Goal: Information Seeking & Learning: Learn about a topic

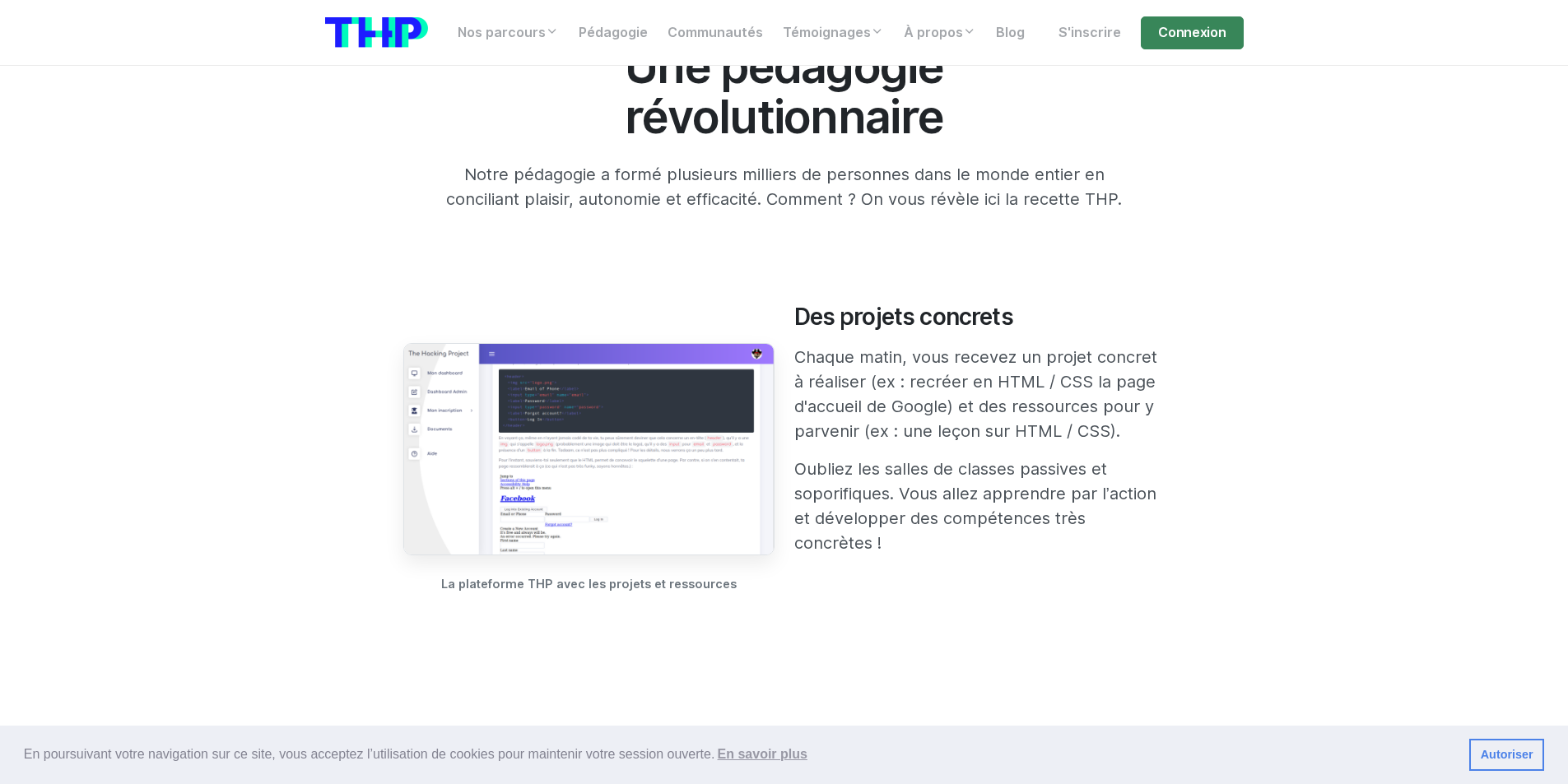
scroll to position [823, 0]
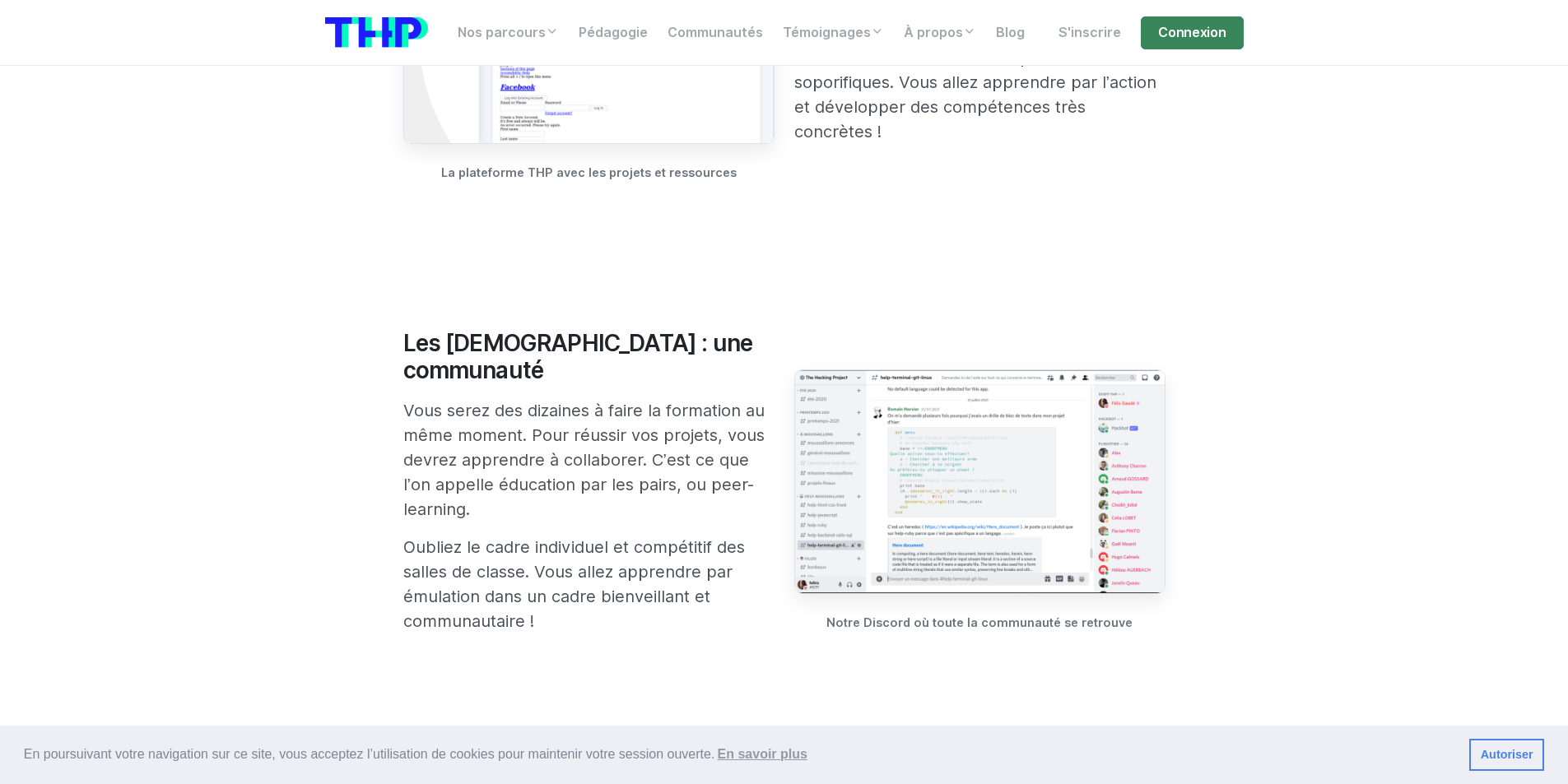
click at [965, 454] on img at bounding box center [980, 482] width 371 height 225
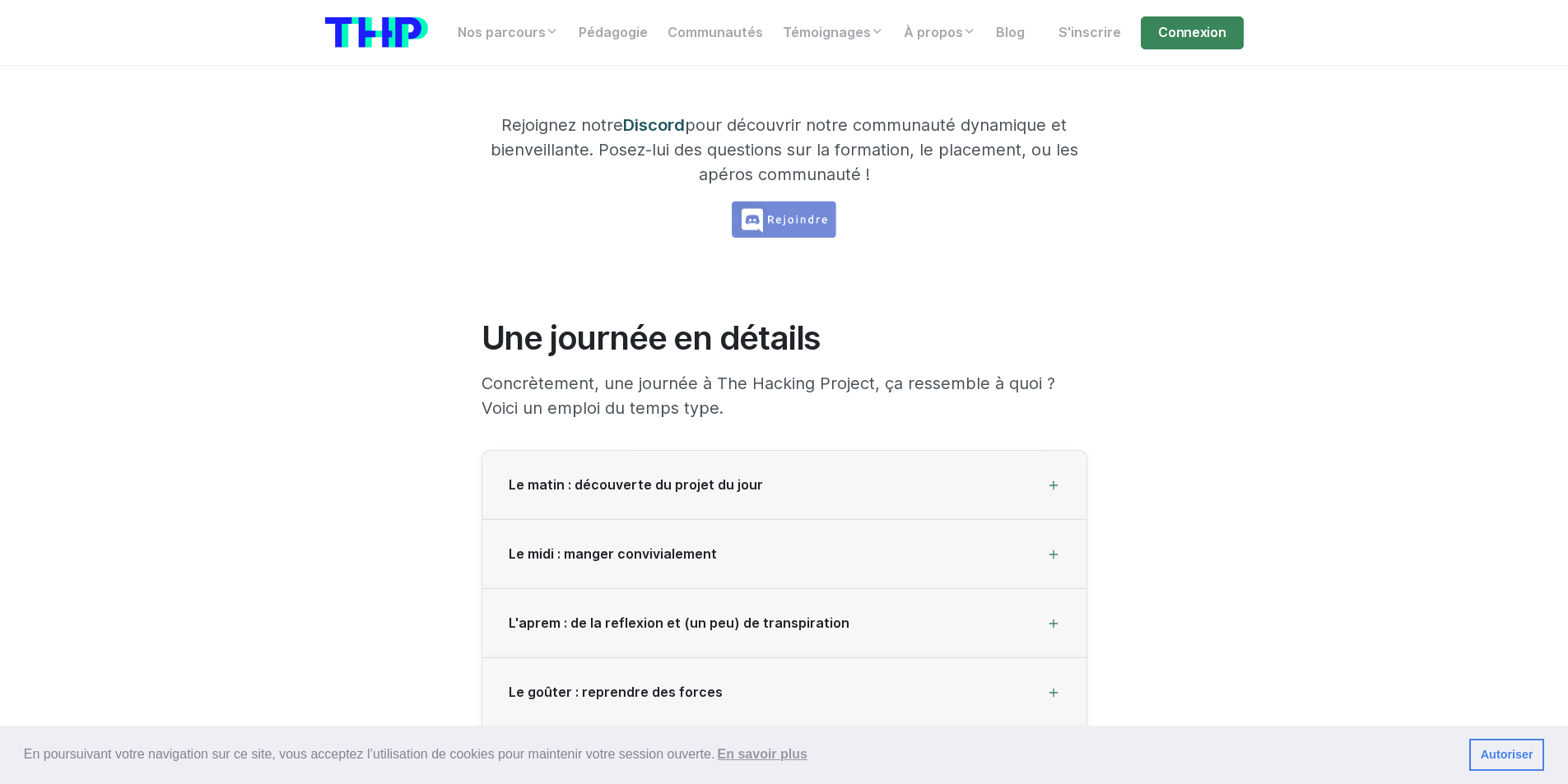
scroll to position [2057, 0]
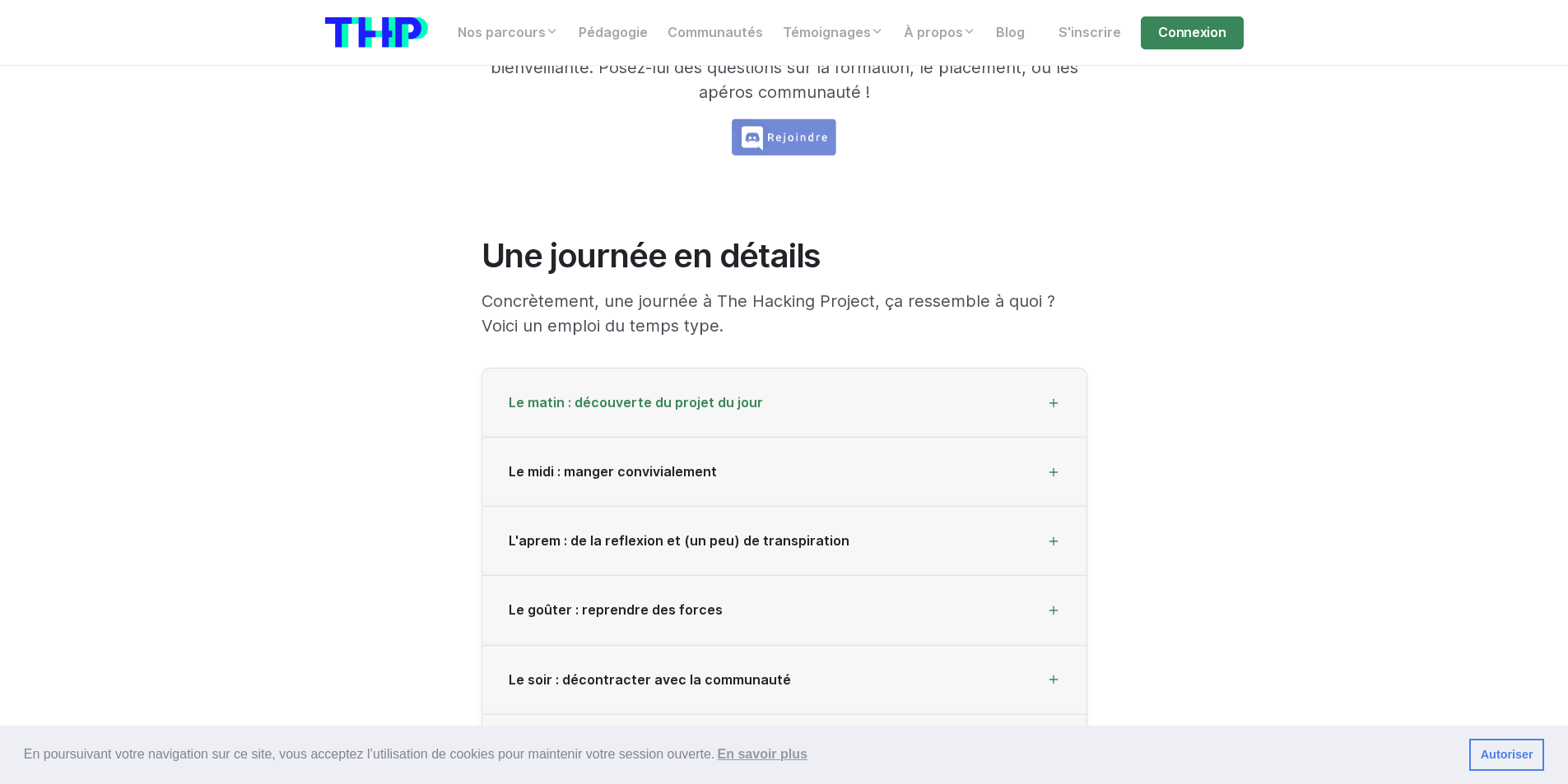
click at [920, 410] on div "Le matin : découverte du projet du jour" at bounding box center [784, 403] width 604 height 69
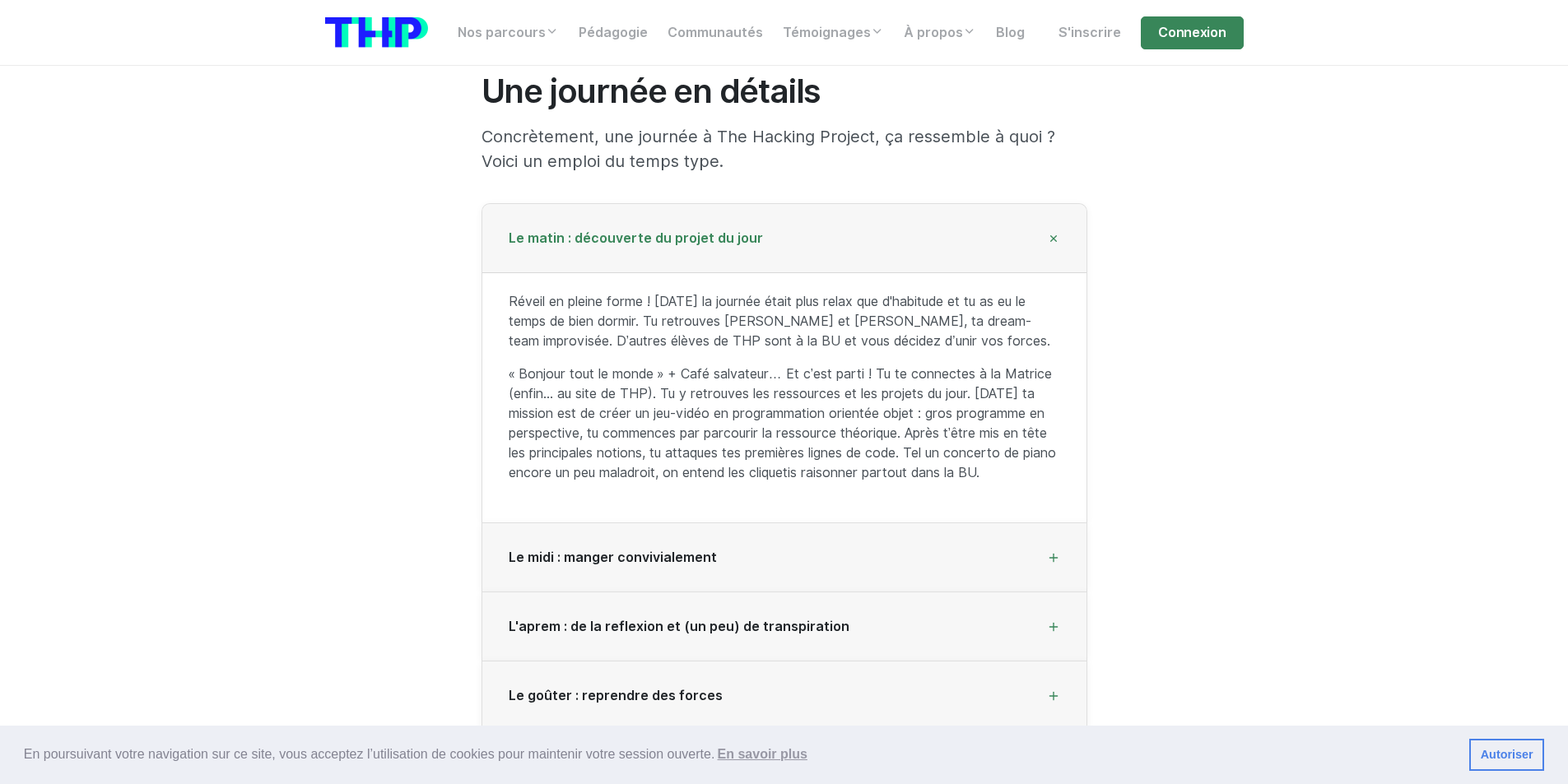
scroll to position [2305, 0]
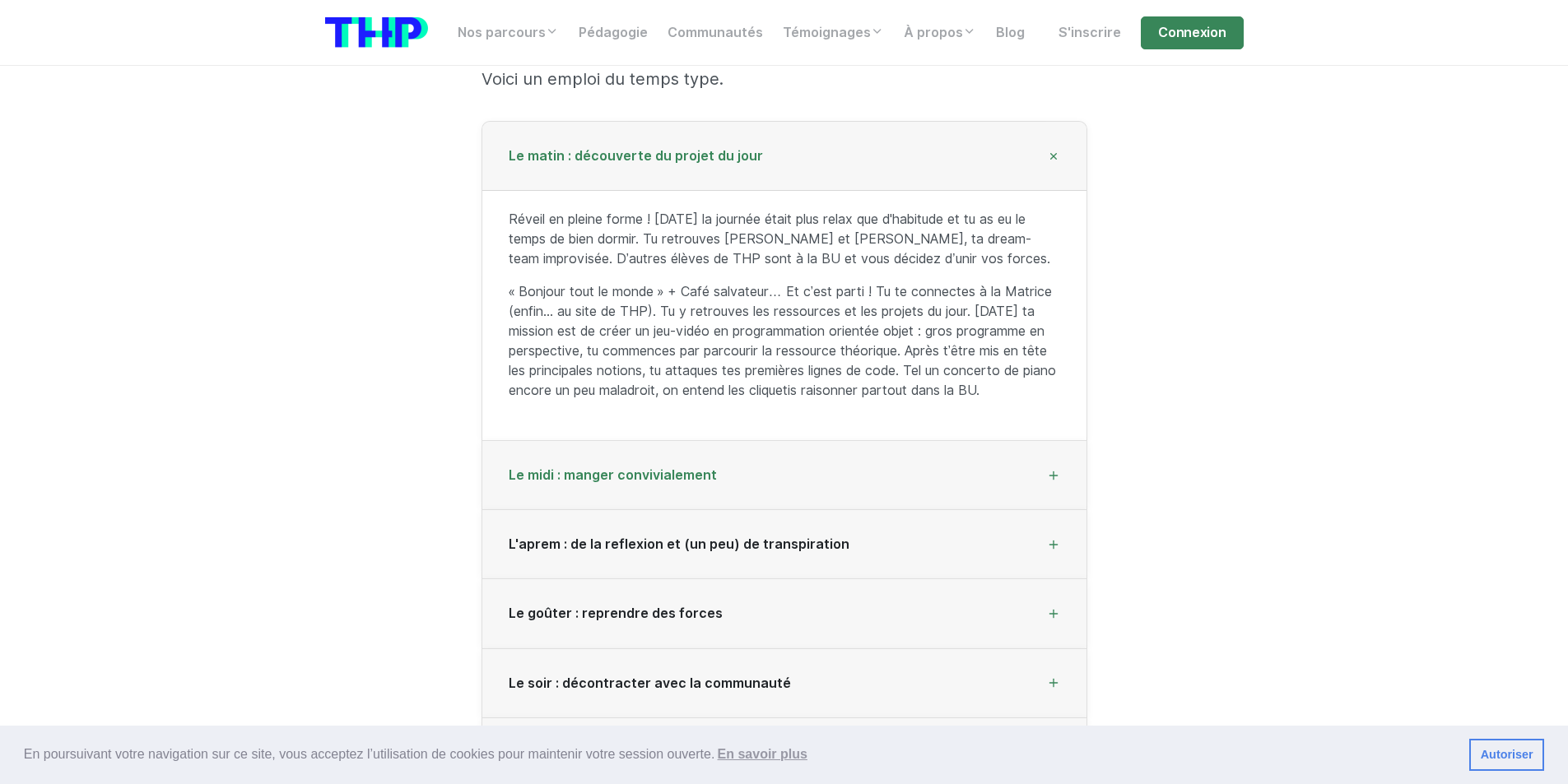
click at [866, 485] on div "Le midi : manger convivialement" at bounding box center [784, 475] width 604 height 69
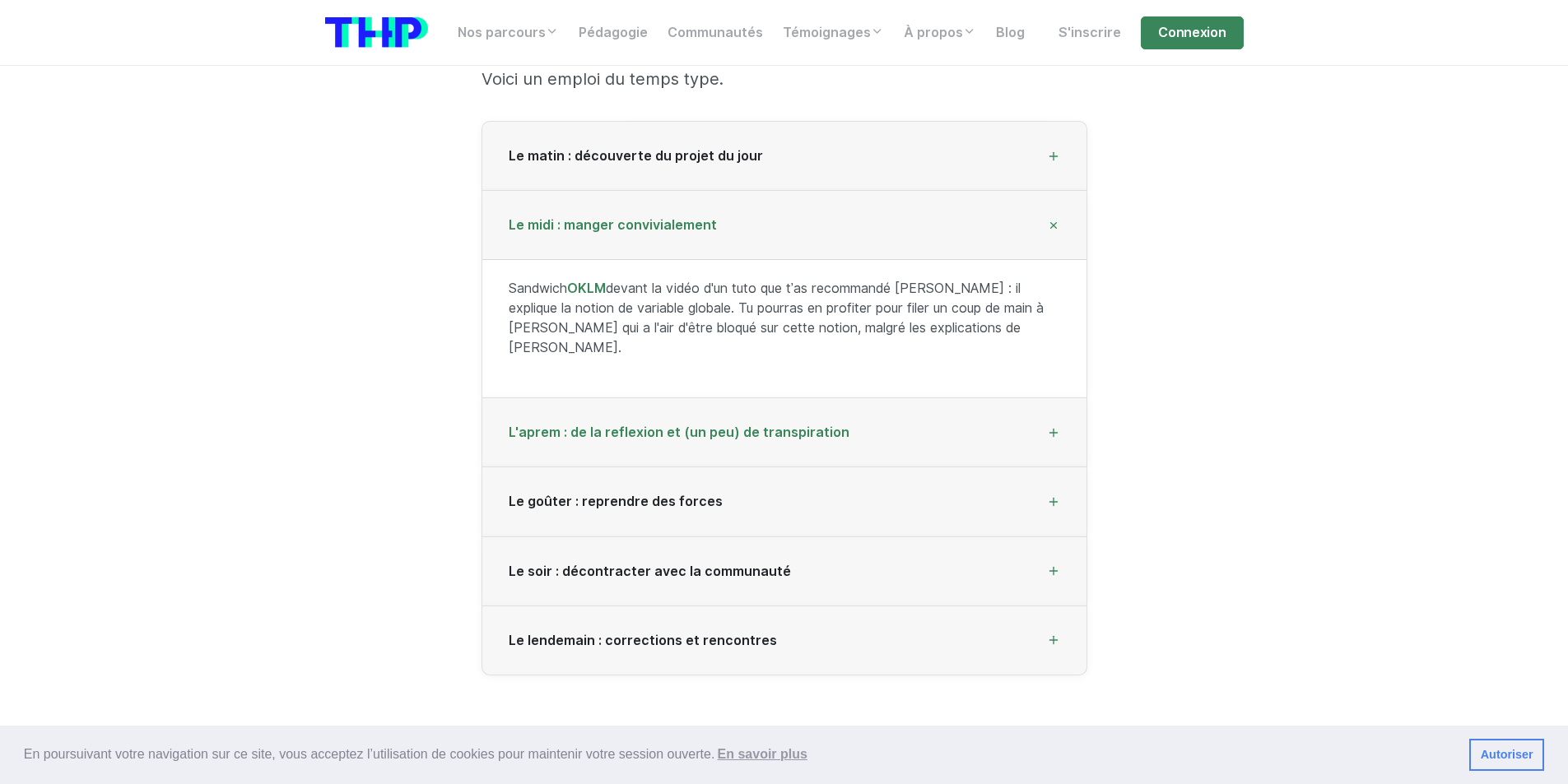
click at [919, 429] on div "L'aprem : de la reflexion et (un peu) de transpiration" at bounding box center [784, 433] width 604 height 69
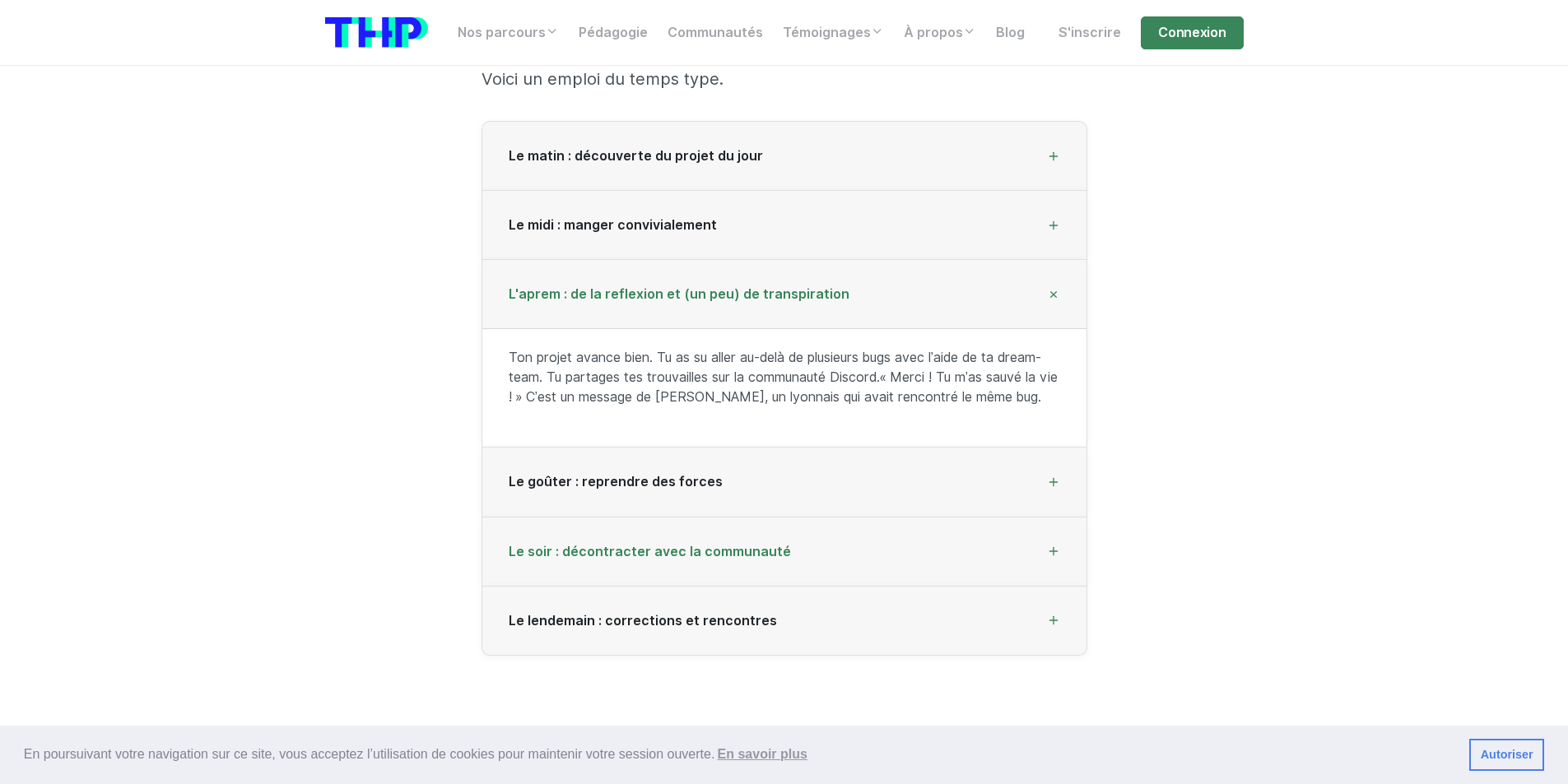
click at [839, 554] on div "Le soir : décontracter avec la communauté" at bounding box center [784, 552] width 604 height 69
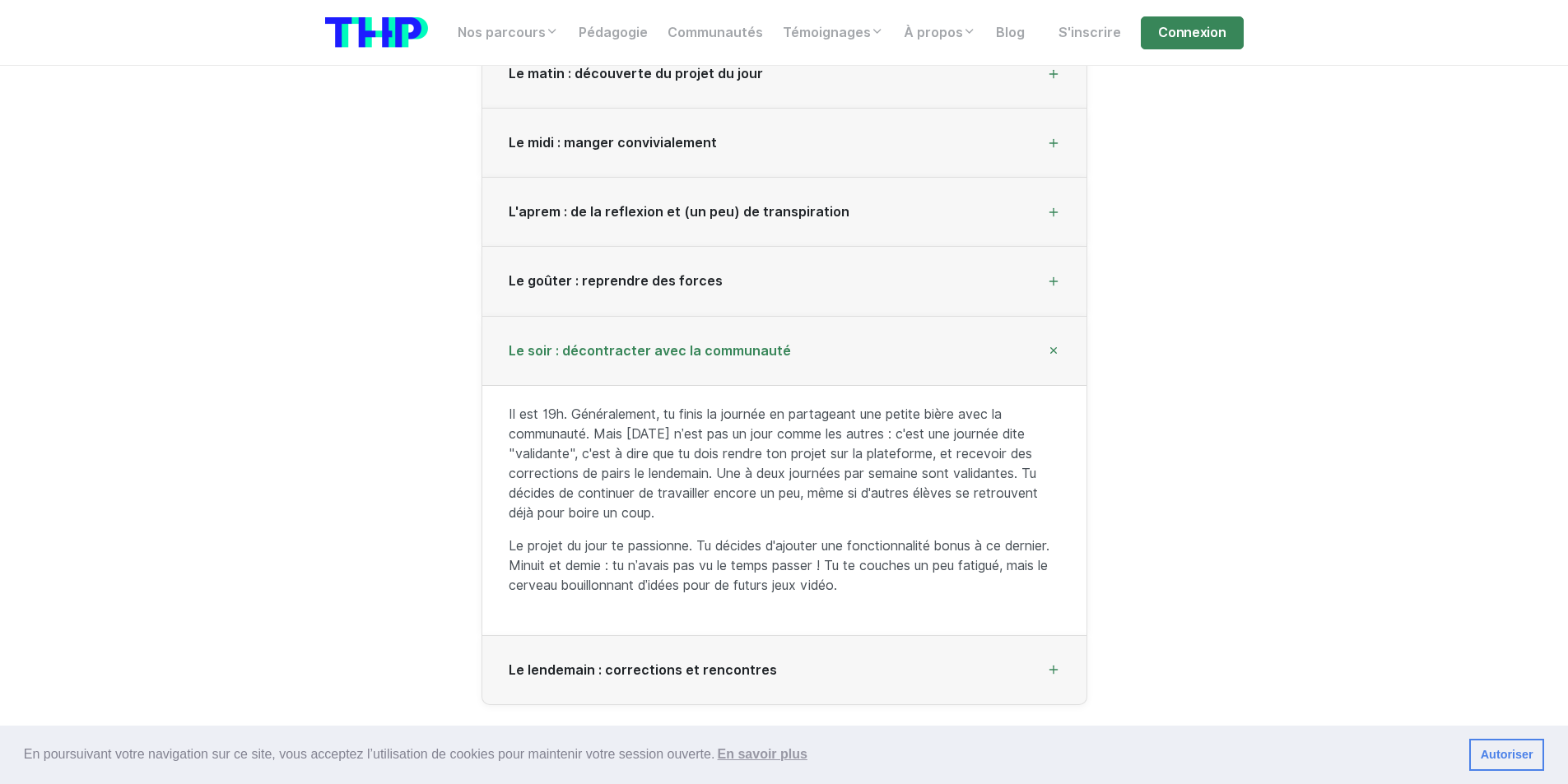
scroll to position [2469, 0]
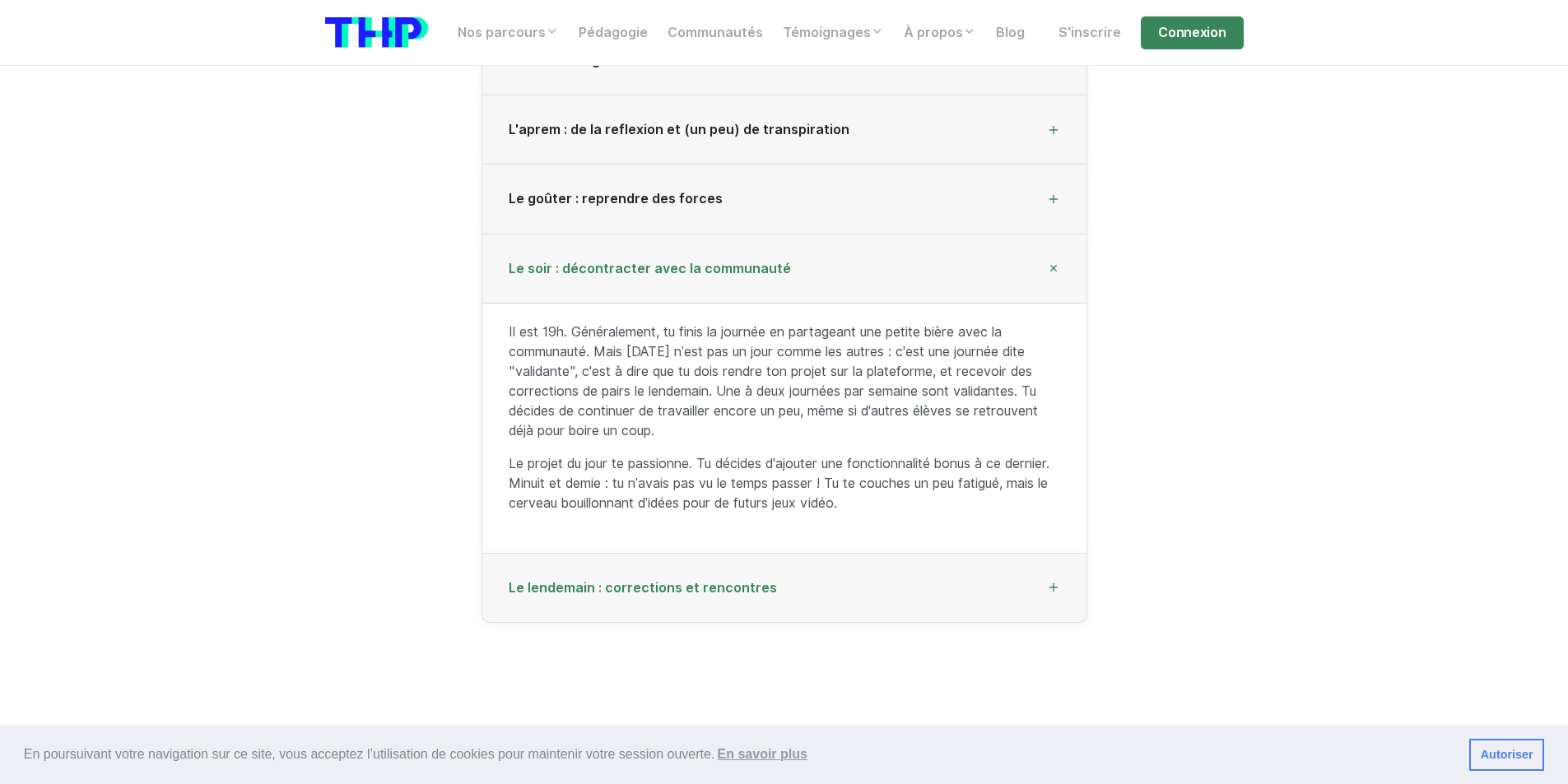
click at [946, 588] on div "Le lendemain : corrections et rencontres" at bounding box center [784, 588] width 604 height 69
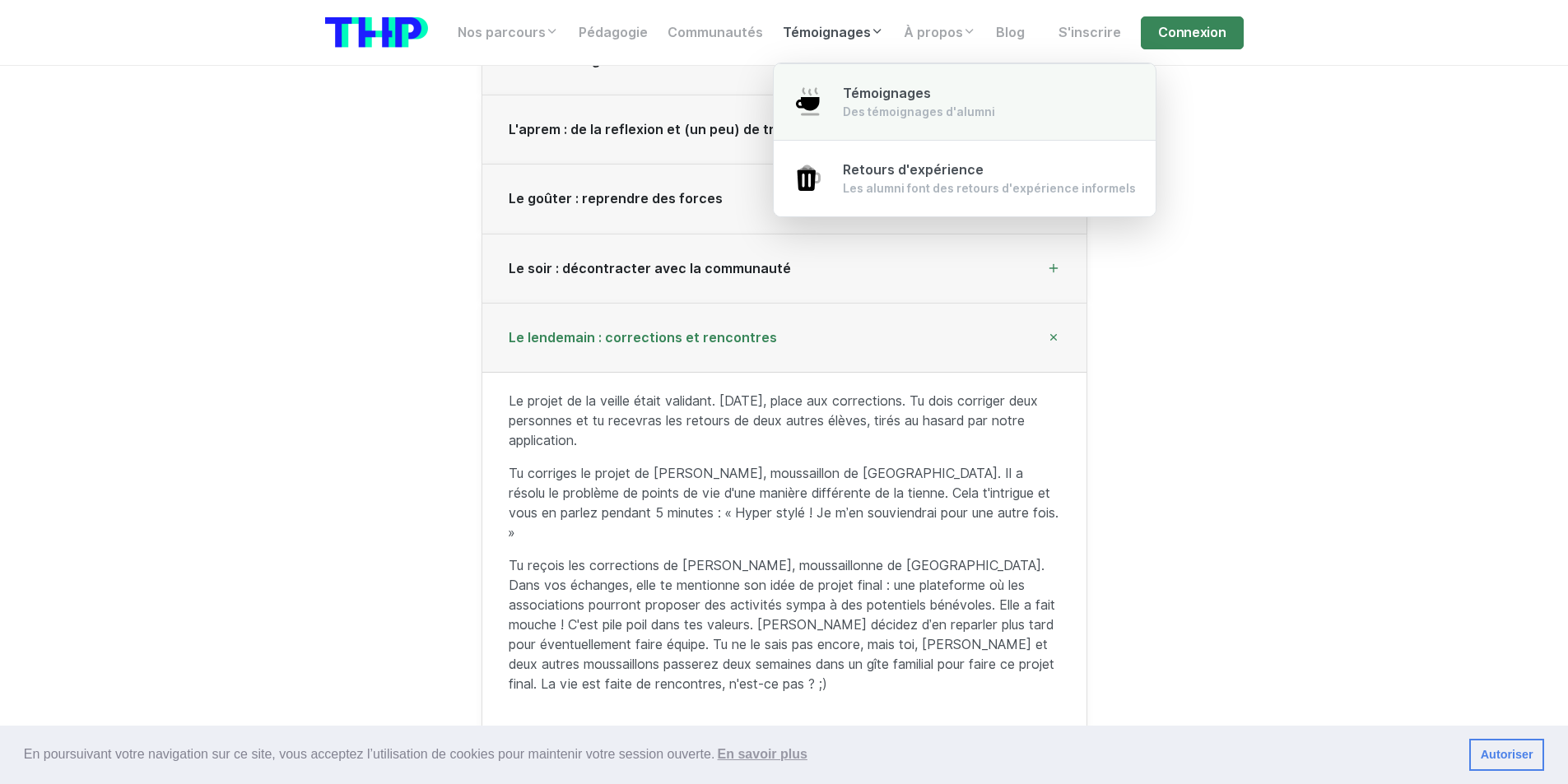
click at [883, 84] on div "Témoignages Des témoignages d'alumni" at bounding box center [919, 102] width 152 height 37
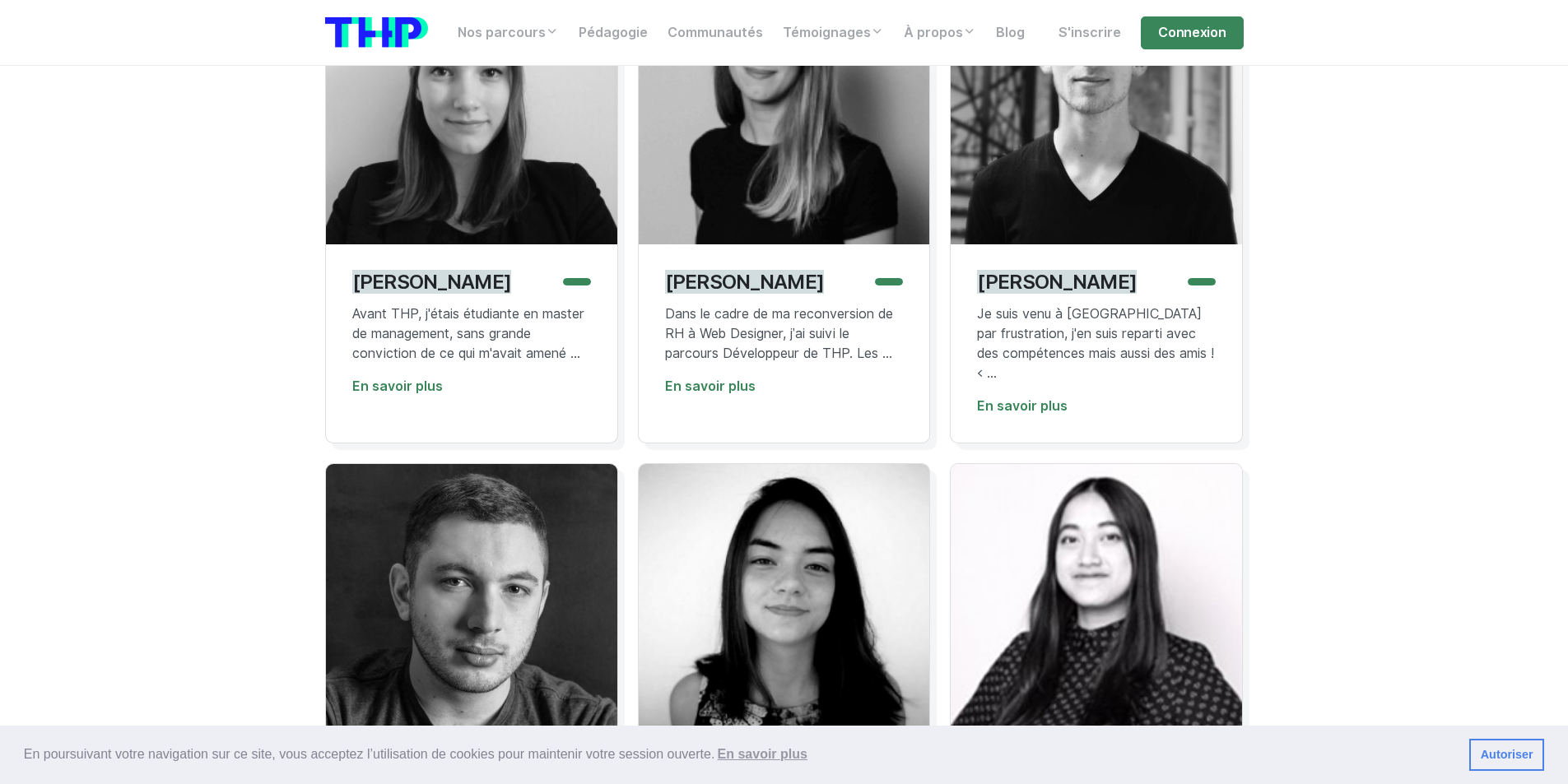
scroll to position [1729, 0]
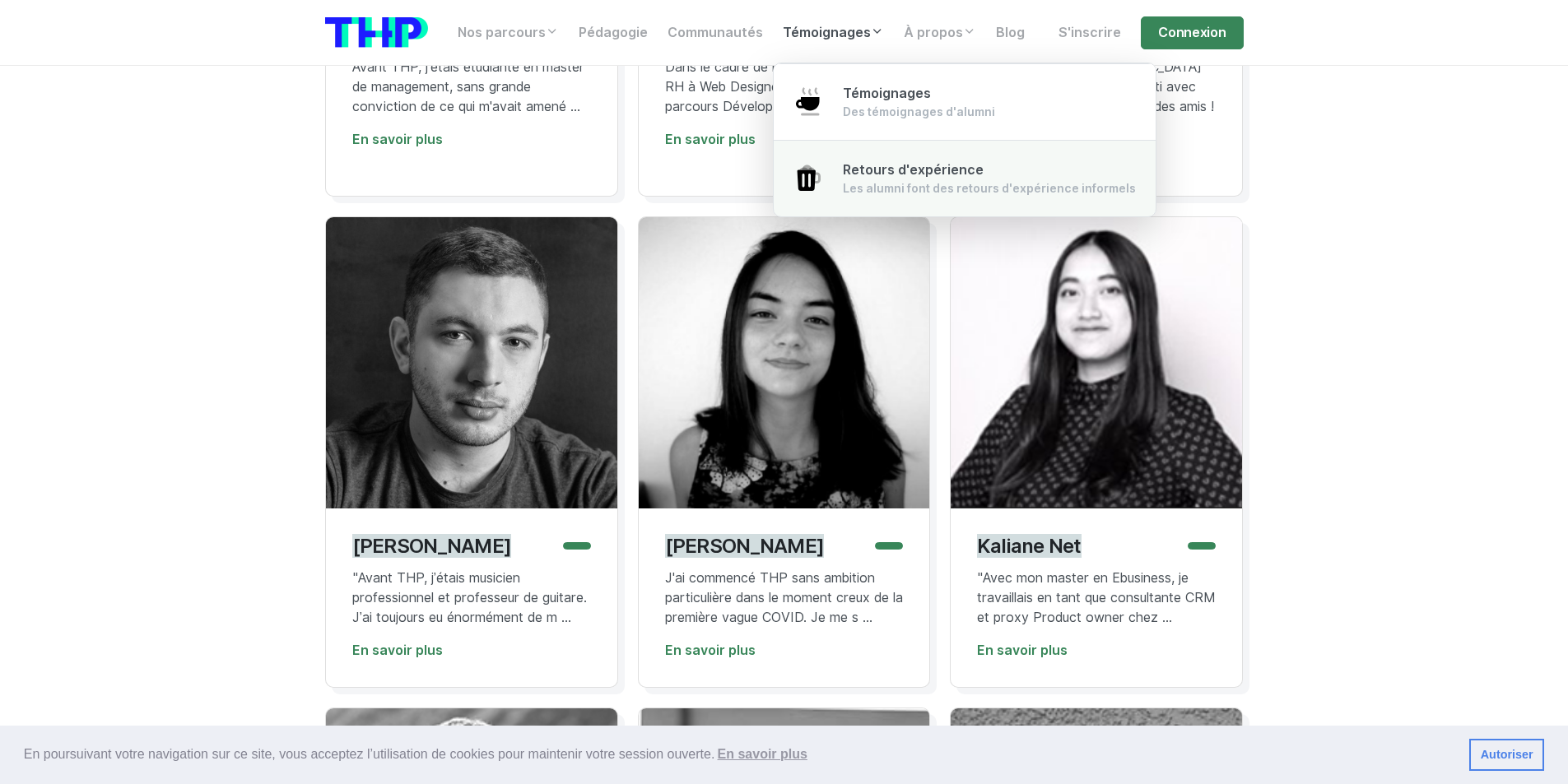
click at [886, 192] on div "Les alumni font des retours d'expérience informels" at bounding box center [990, 189] width 293 height 17
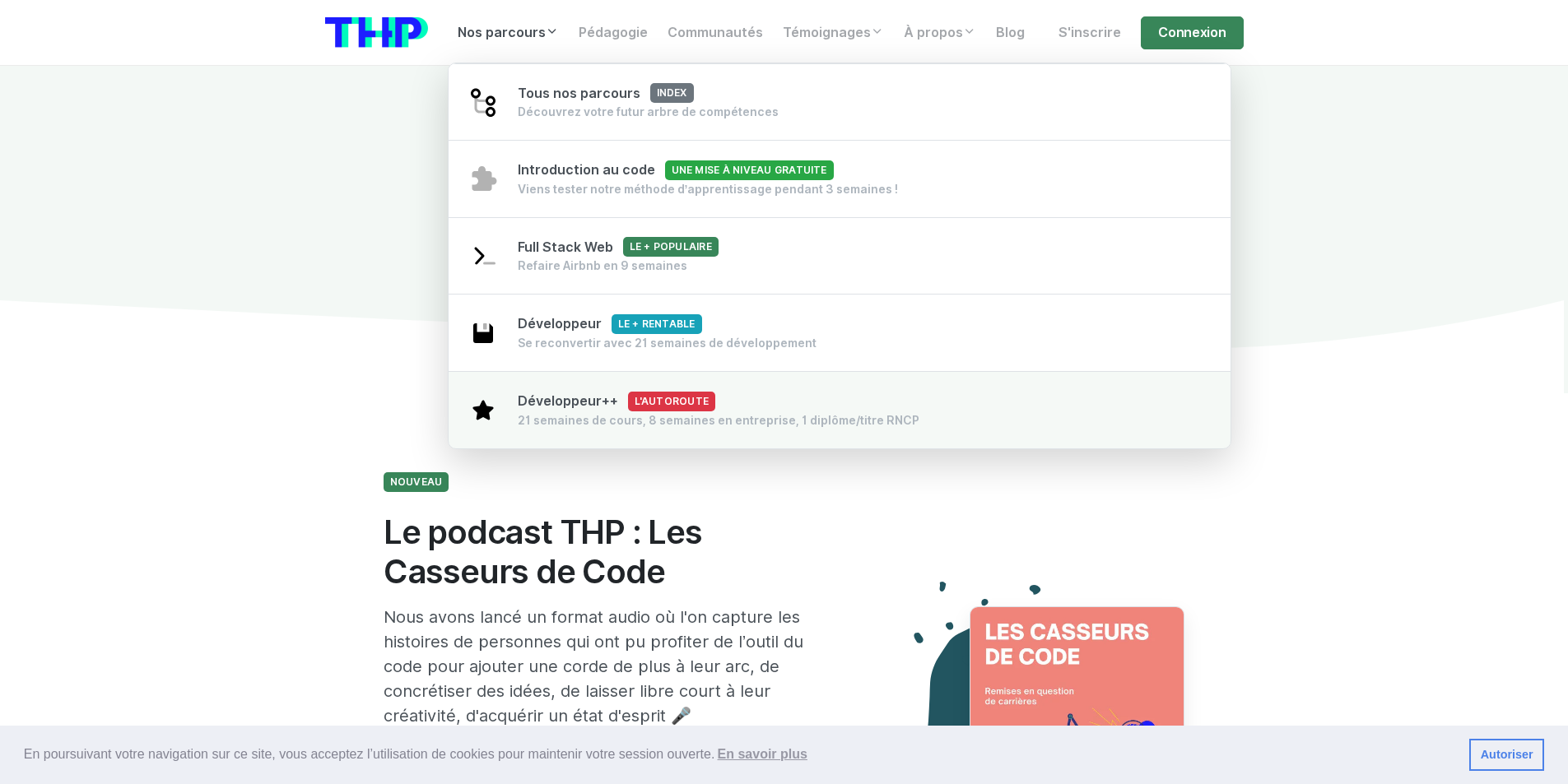
click at [553, 412] on div "21 semaines de cours, 8 semaines en entreprise, 1 diplôme/titre RNCP" at bounding box center [718, 420] width 402 height 17
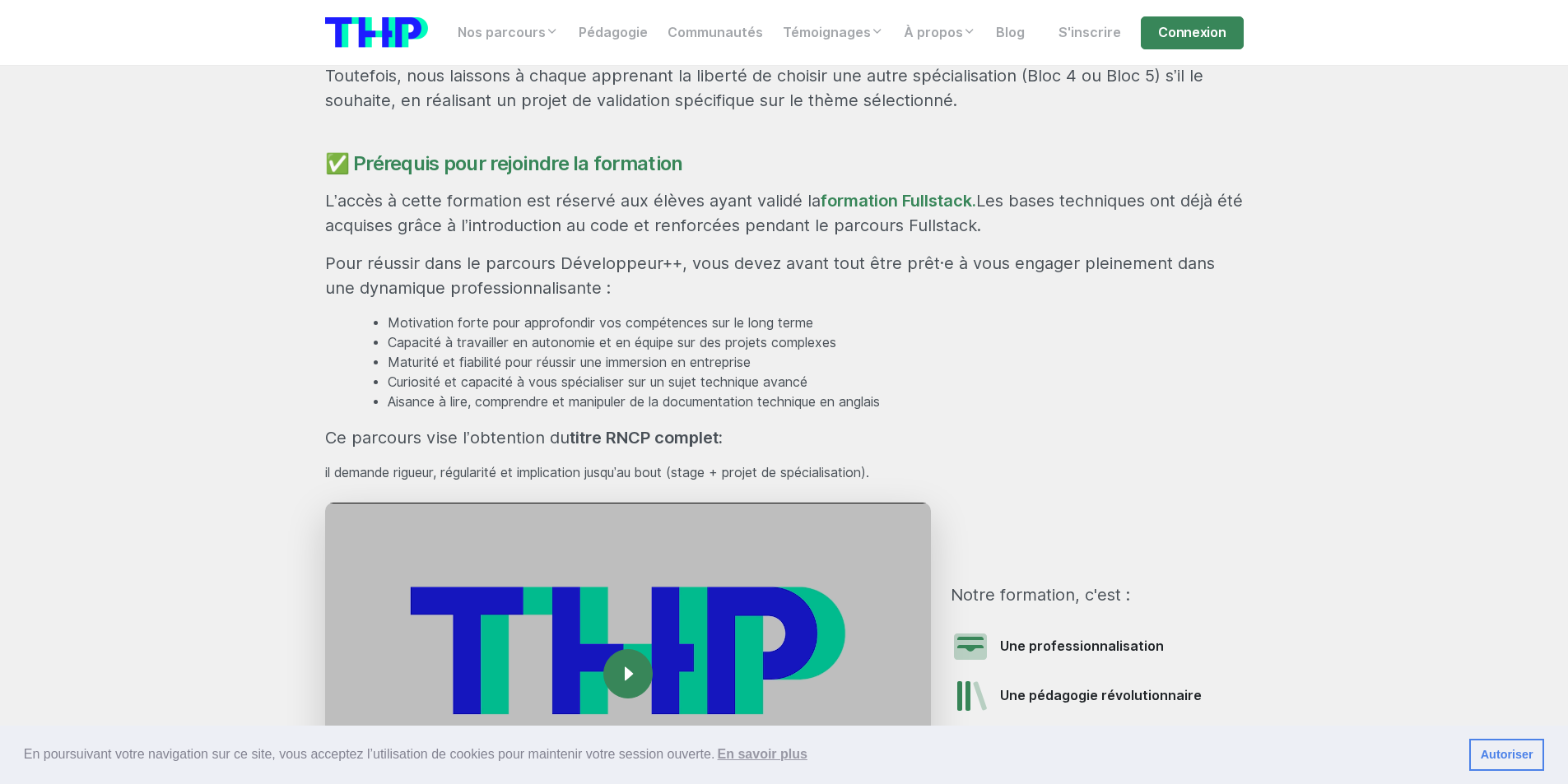
scroll to position [2140, 0]
